Goal: Register for event/course

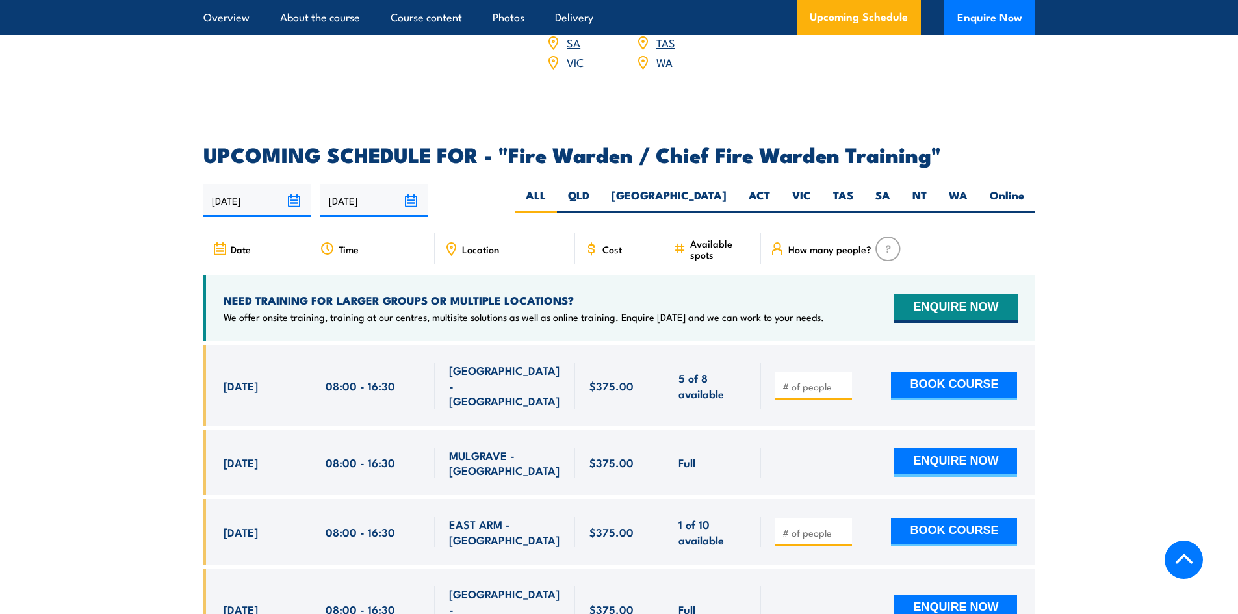
scroll to position [2275, 0]
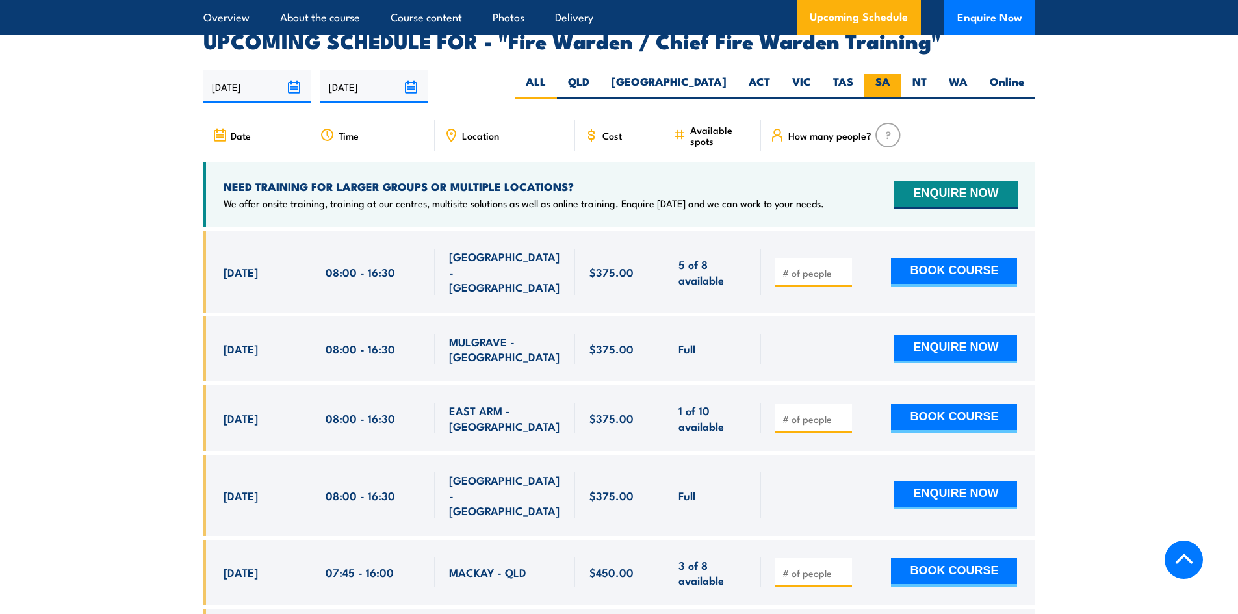
click at [882, 77] on label "SA" at bounding box center [883, 86] width 37 height 25
click at [891, 77] on input "SA" at bounding box center [895, 78] width 8 height 8
radio input "true"
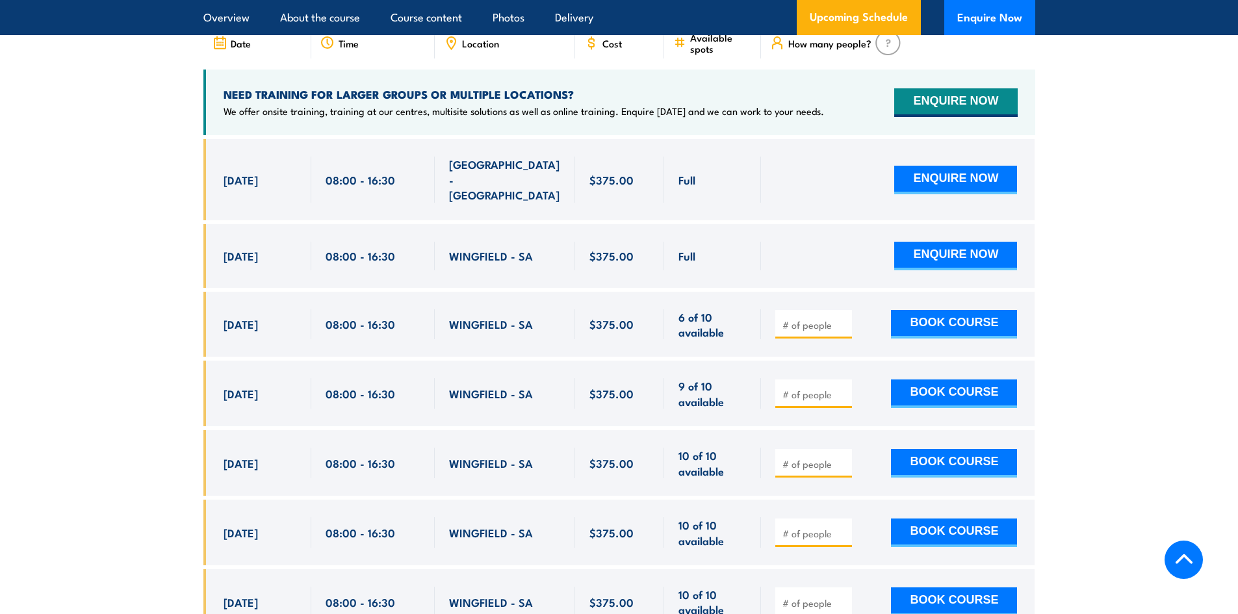
scroll to position [2433, 0]
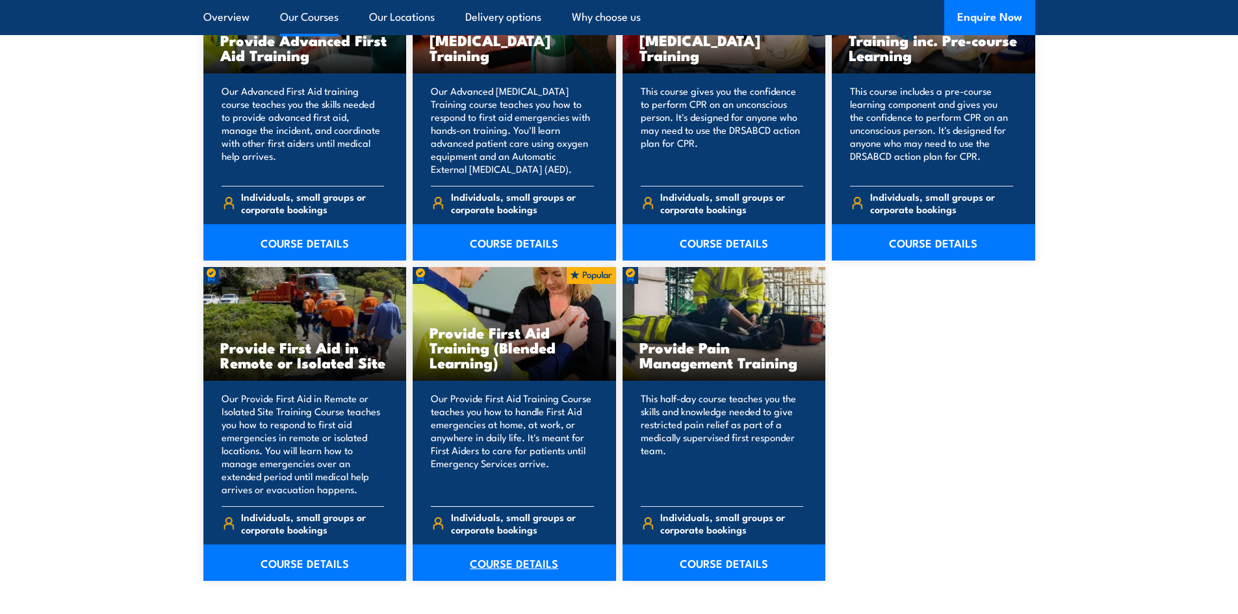
scroll to position [1783, 0]
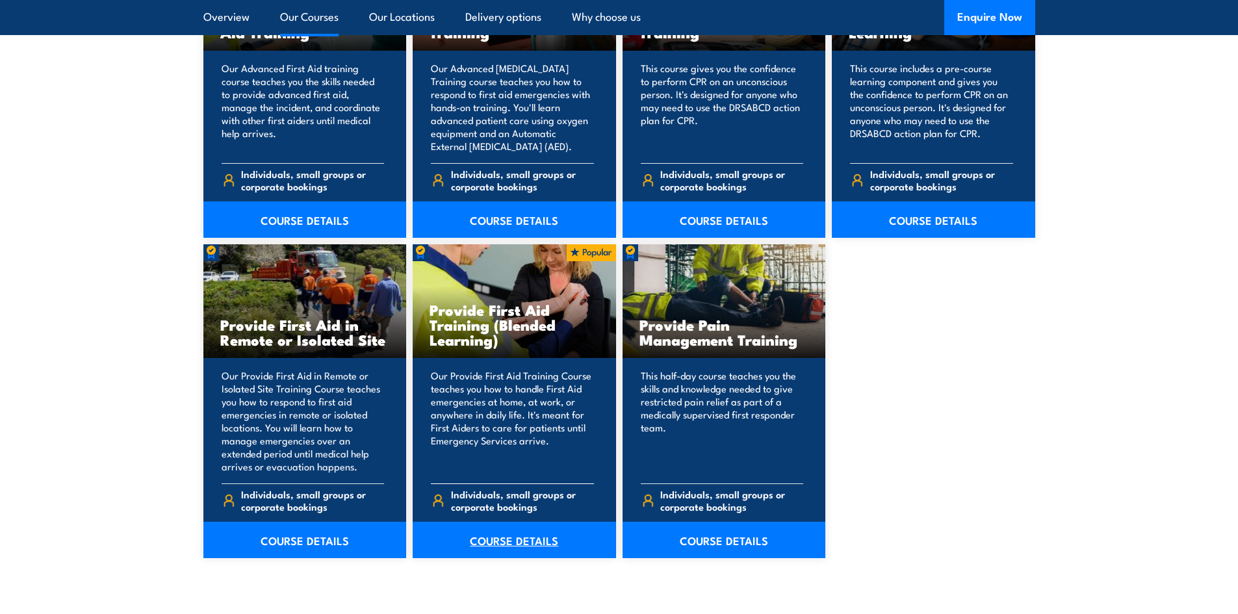
click at [510, 542] on link "COURSE DETAILS" at bounding box center [514, 540] width 203 height 36
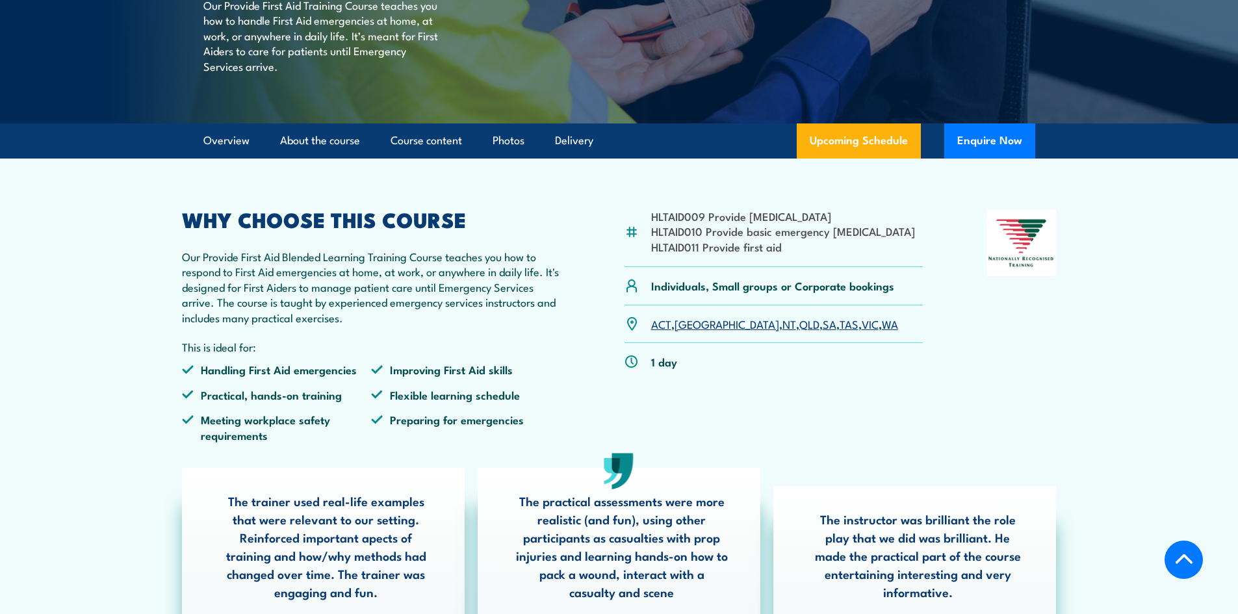
scroll to position [260, 0]
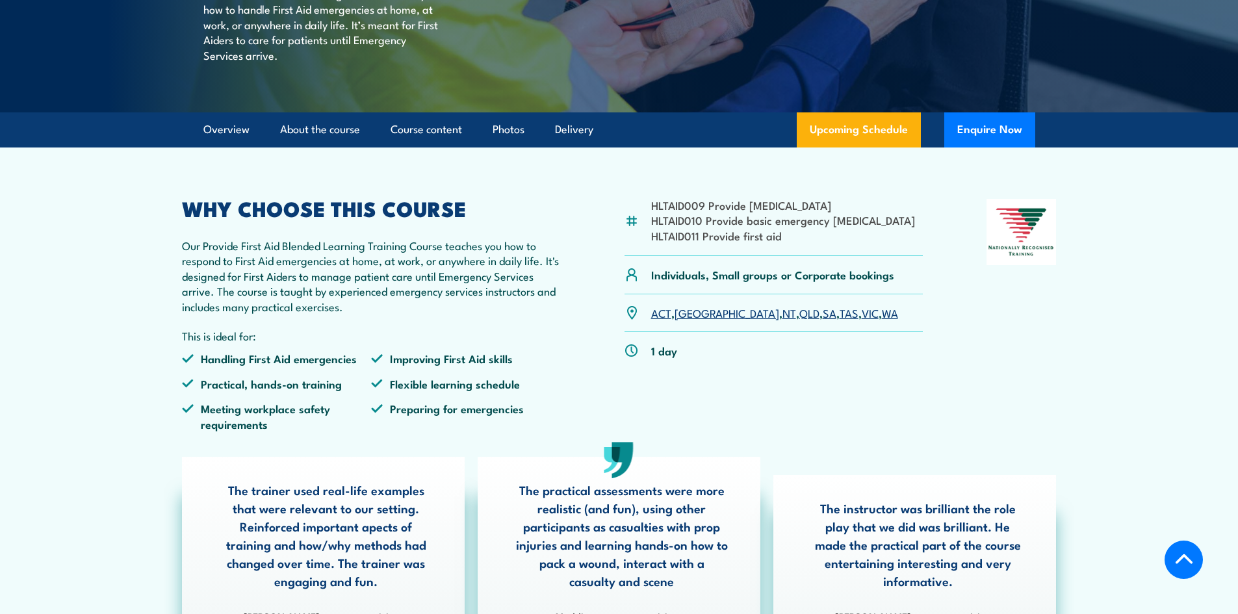
click at [823, 321] on link "SA" at bounding box center [830, 313] width 14 height 16
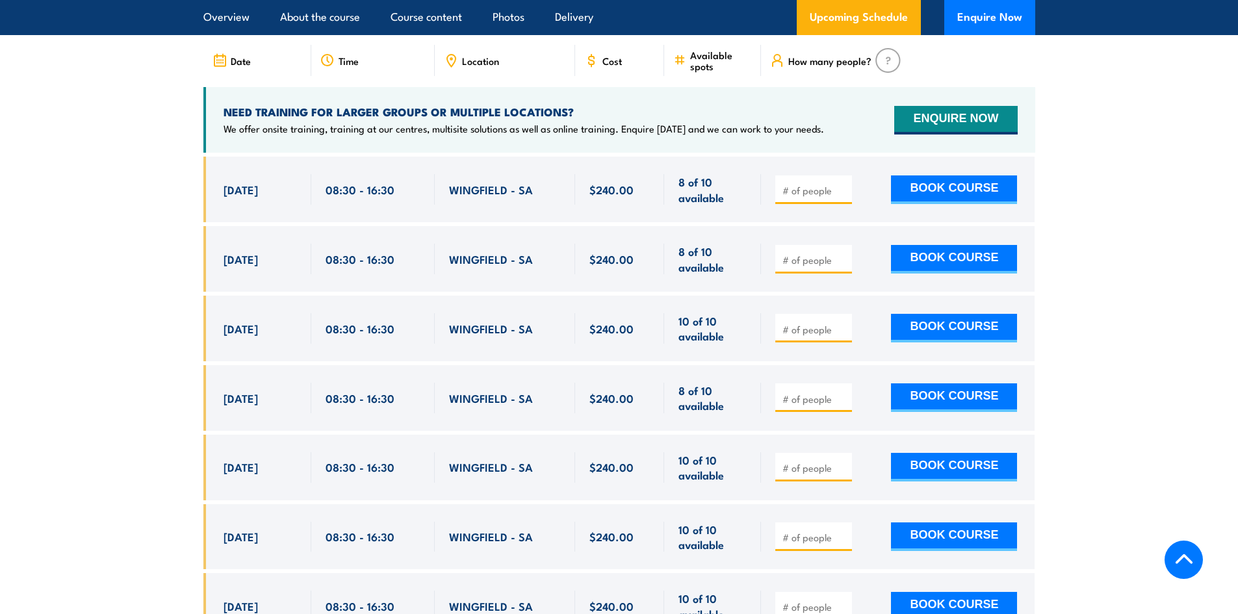
scroll to position [2641, 0]
